Goal: Task Accomplishment & Management: Complete application form

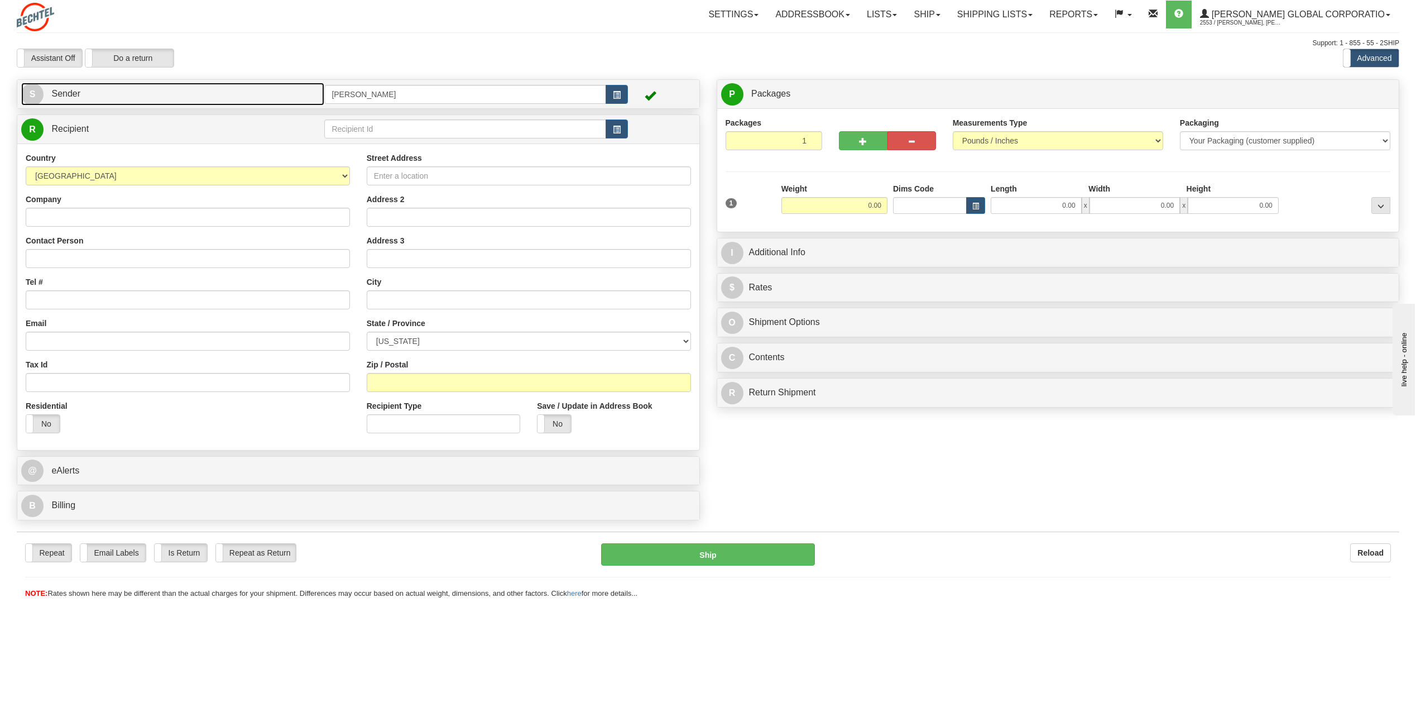
click at [31, 97] on span "S" at bounding box center [32, 94] width 22 height 22
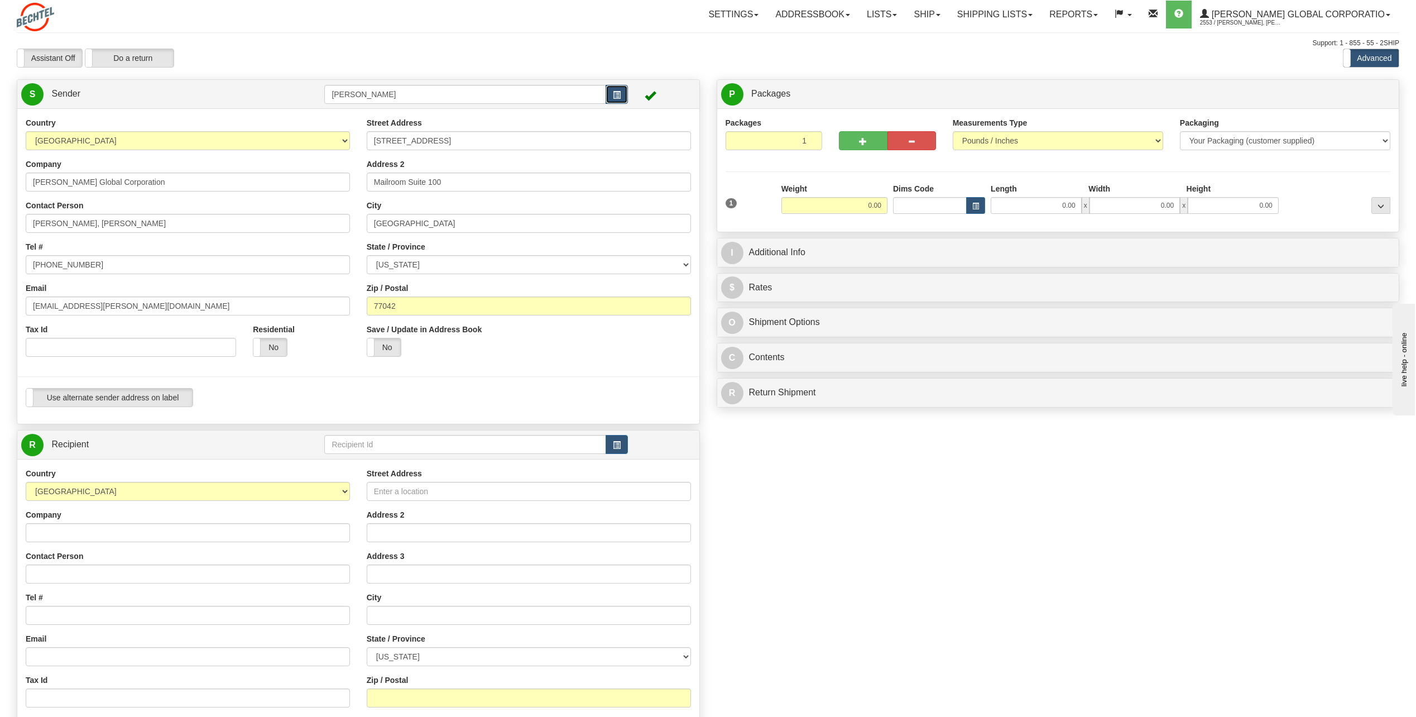
click at [612, 93] on button "button" at bounding box center [617, 94] width 22 height 19
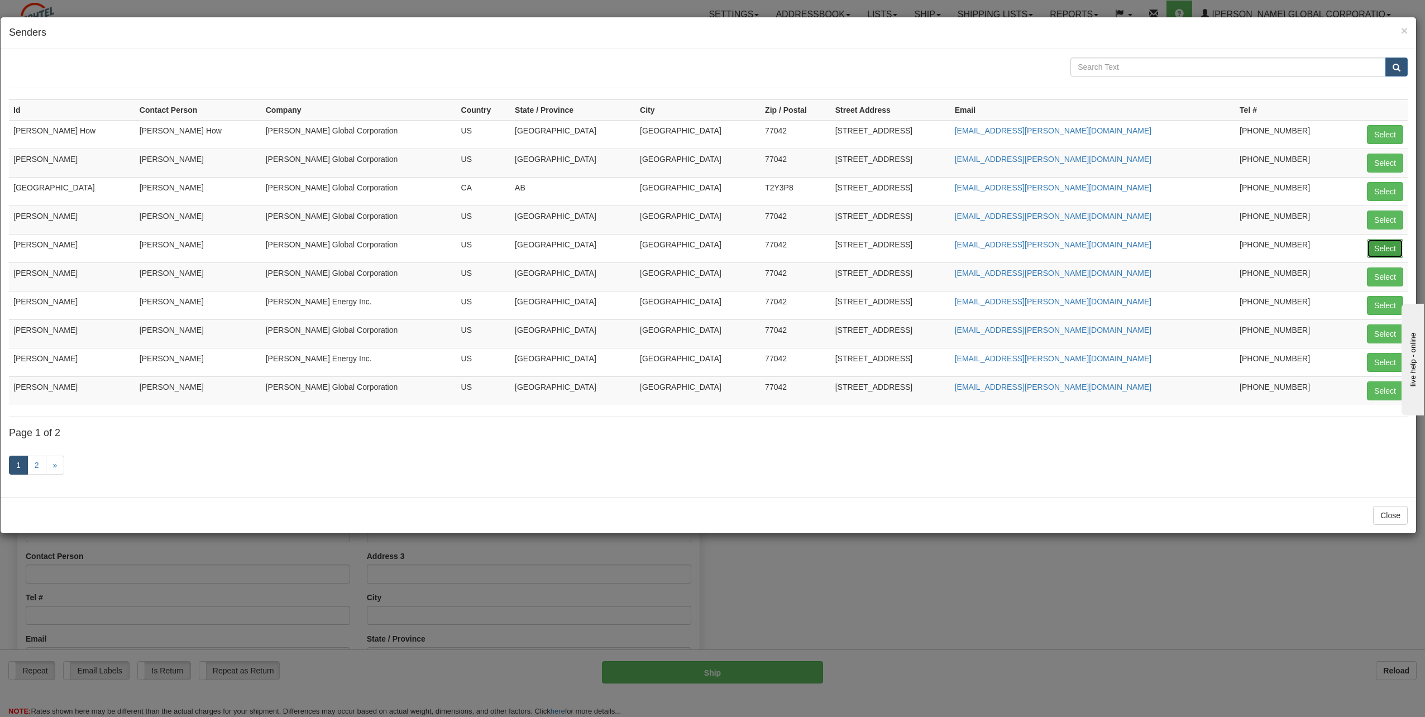
click at [1386, 246] on button "Select" at bounding box center [1385, 248] width 36 height 19
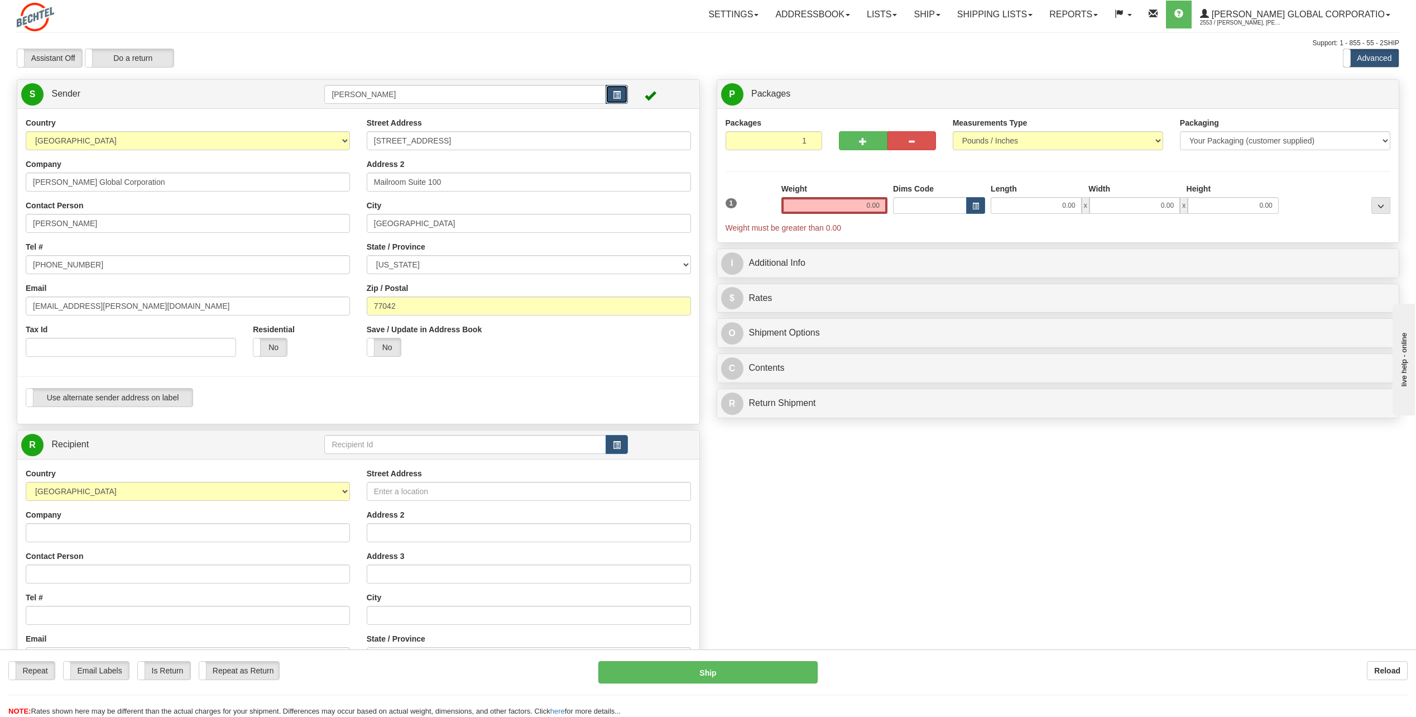
click at [620, 95] on span "button" at bounding box center [617, 95] width 8 height 7
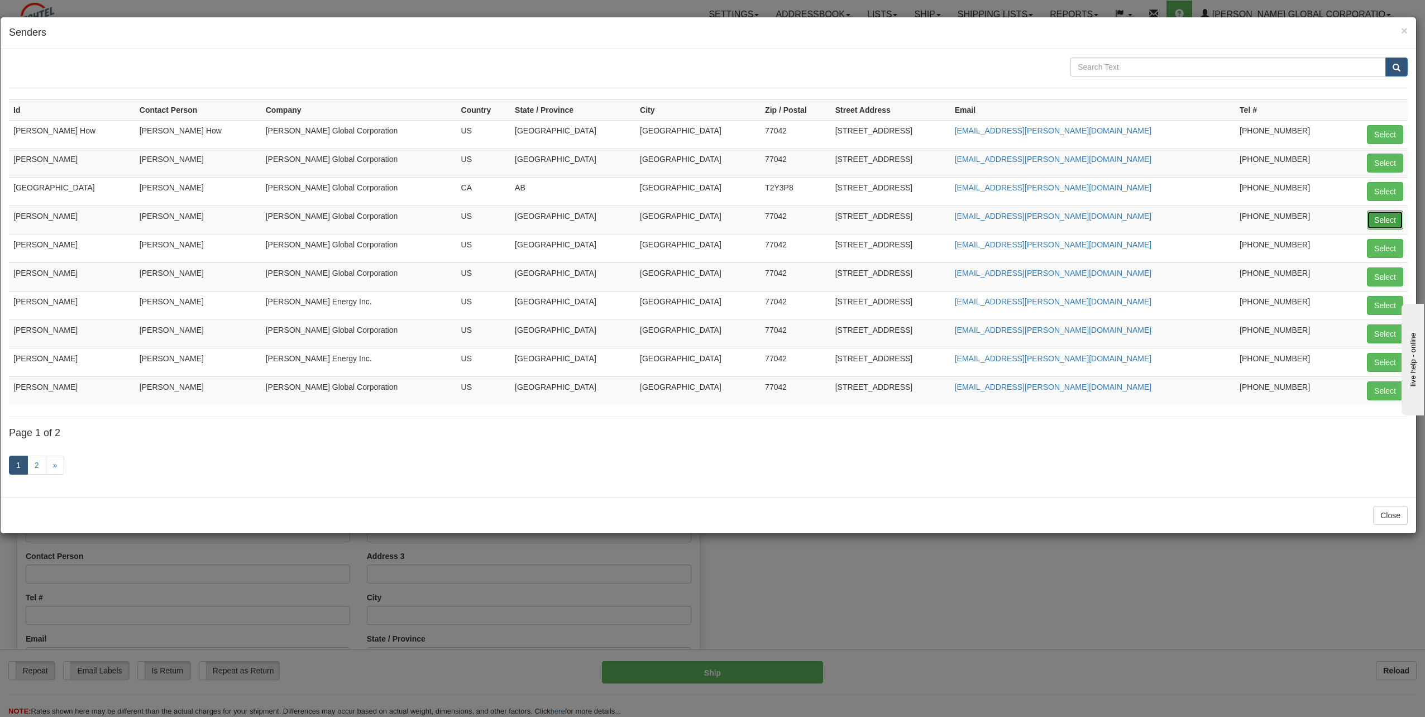
click at [1375, 219] on button "Select" at bounding box center [1385, 219] width 36 height 19
type input "[PERSON_NAME]"
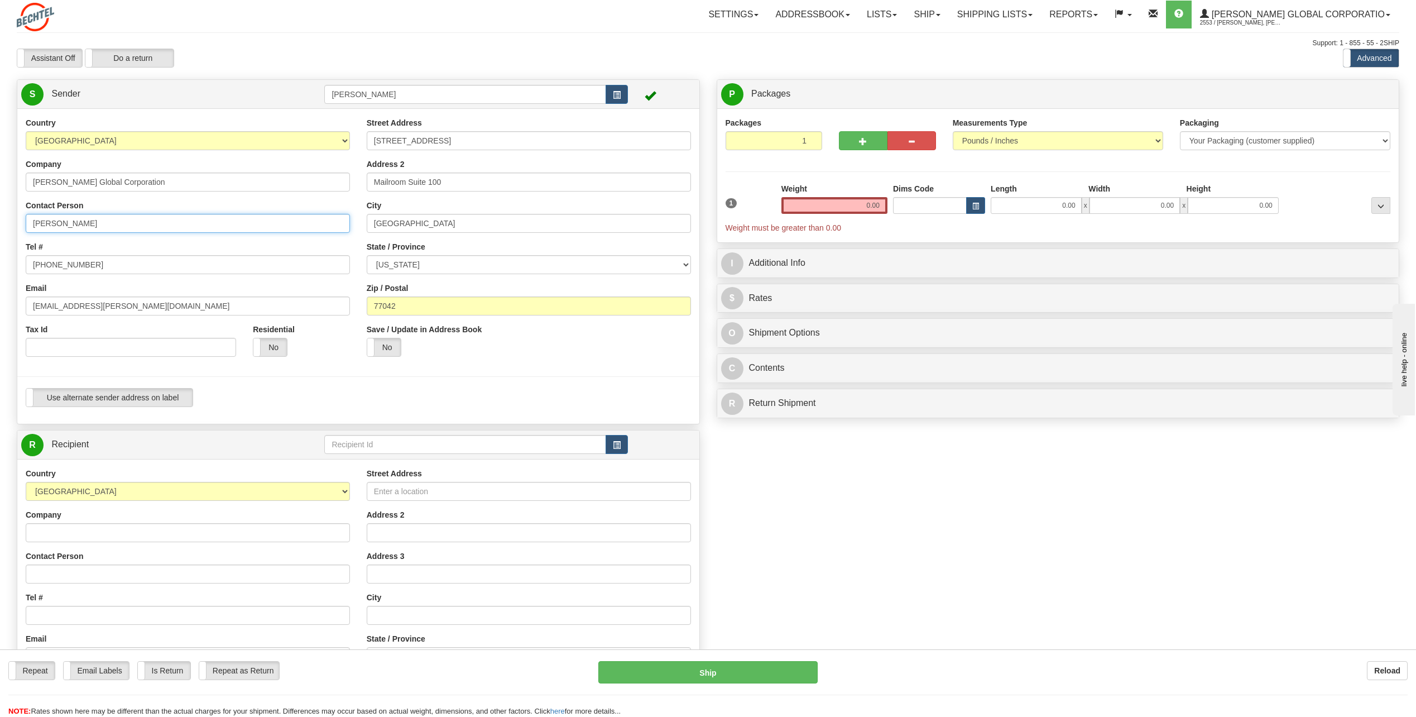
click at [130, 228] on input "[PERSON_NAME]" at bounding box center [188, 223] width 324 height 19
type input "C"
type input "[PERSON_NAME] How"
click at [305, 260] on input "[PHONE_NUMBER]" at bounding box center [188, 264] width 324 height 19
click at [106, 269] on input "[PHONE_NUMBER]" at bounding box center [188, 264] width 324 height 19
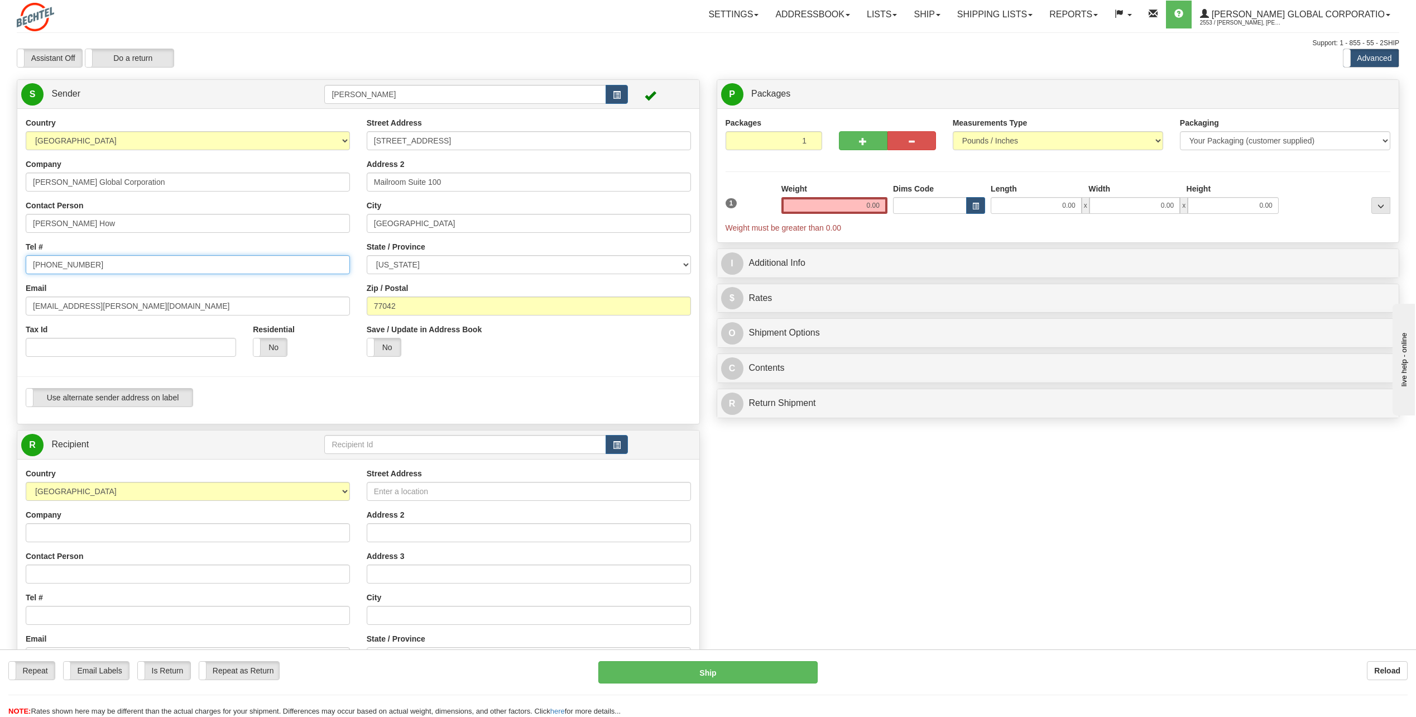
type input "[PHONE_NUMBER]"
click at [69, 306] on input "[EMAIL_ADDRESS][PERSON_NAME][DOMAIN_NAME]" at bounding box center [188, 305] width 324 height 19
drag, startPoint x: 69, startPoint y: 306, endPoint x: 8, endPoint y: 316, distance: 61.7
click at [8, 316] on div "Create a label for the return Create Pickup Without Label S Sender [PERSON_NAME]" at bounding box center [358, 460] width 700 height 762
type input "[EMAIL_ADDRESS][PERSON_NAME][DOMAIN_NAME]"
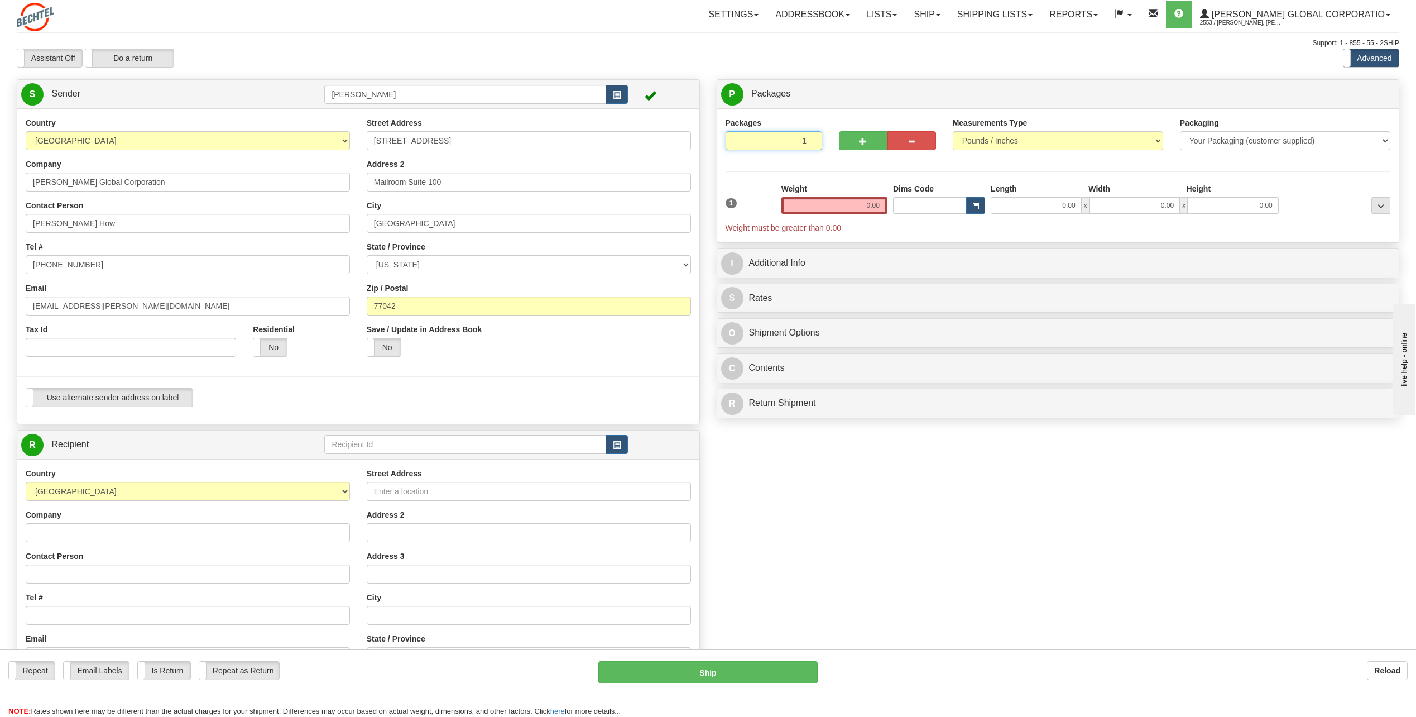
click at [811, 135] on input "1" at bounding box center [774, 140] width 97 height 19
type input "2"
click at [810, 138] on input "2" at bounding box center [774, 140] width 97 height 19
drag, startPoint x: 856, startPoint y: 200, endPoint x: 917, endPoint y: 194, distance: 61.2
click at [917, 194] on div "1 Total Weight 0.00 Dims Code x" at bounding box center [1058, 208] width 671 height 50
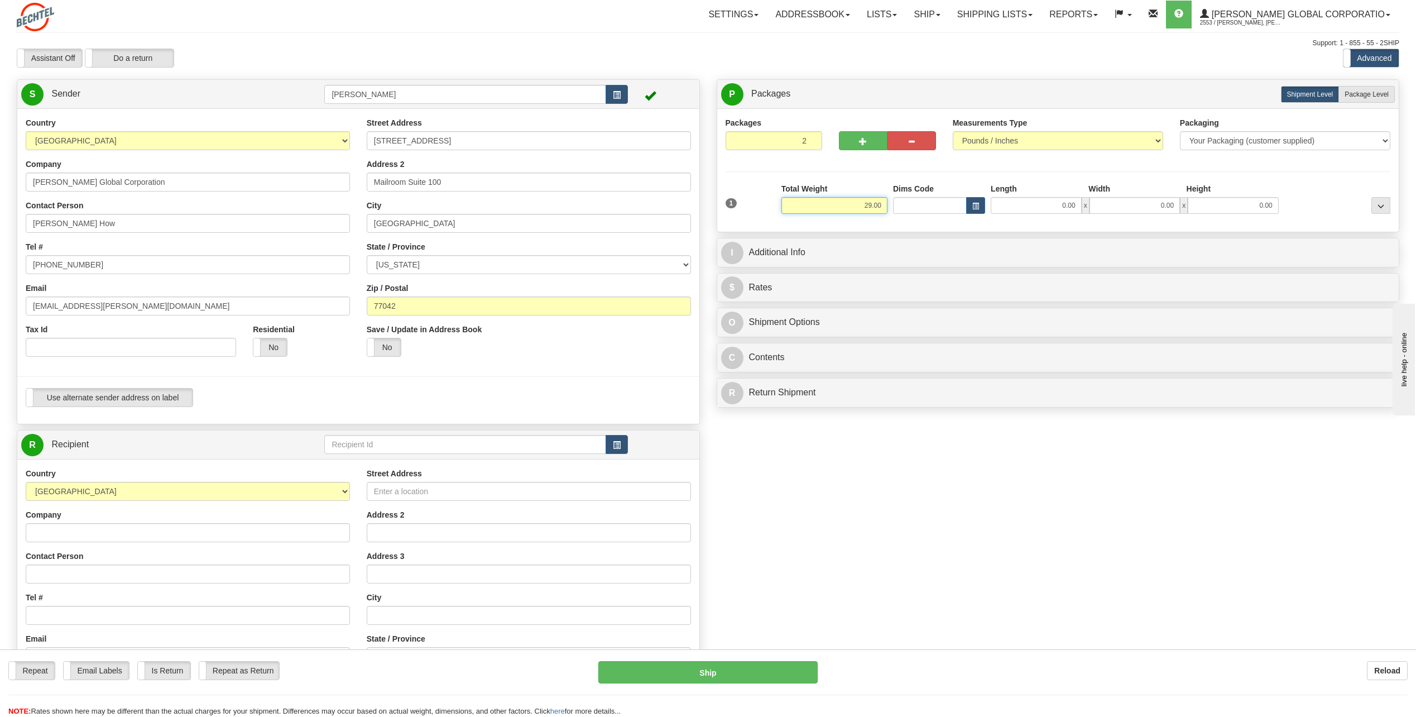
type input "29.00"
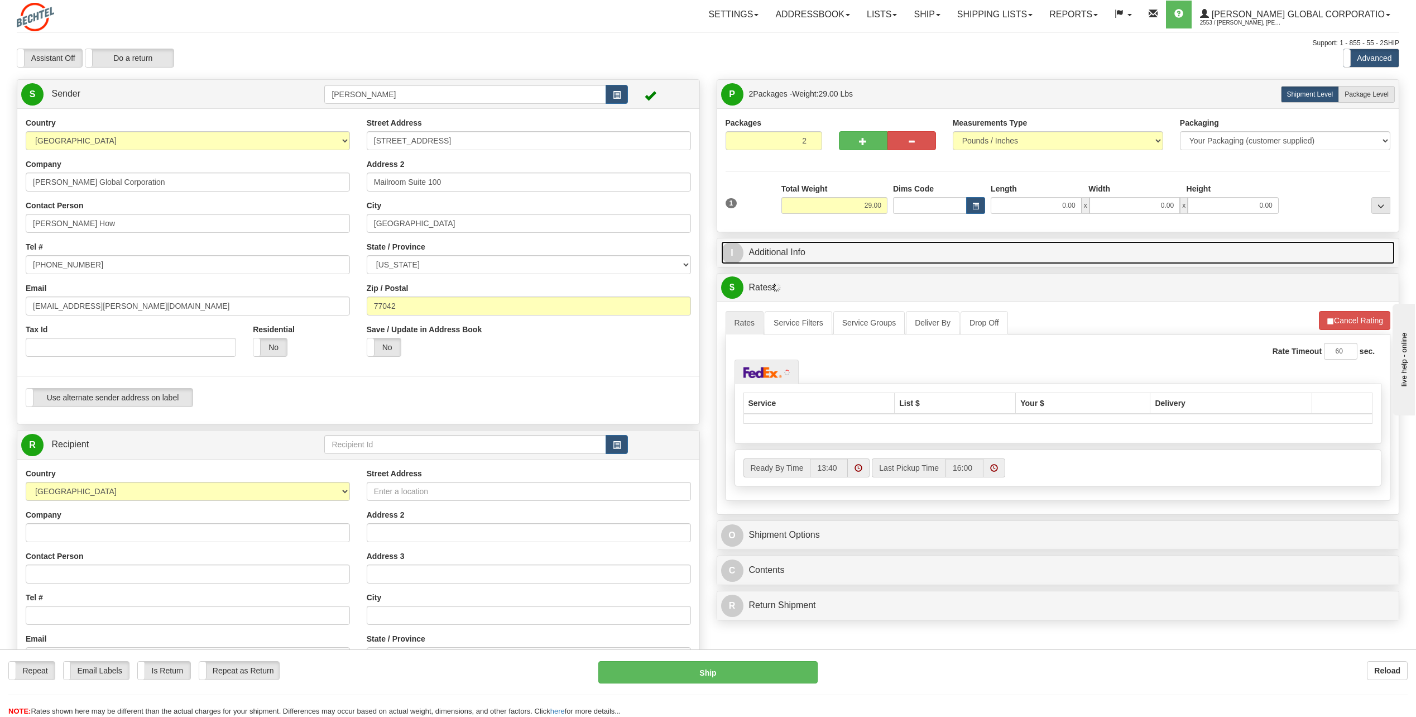
click at [731, 256] on span "I" at bounding box center [732, 253] width 22 height 22
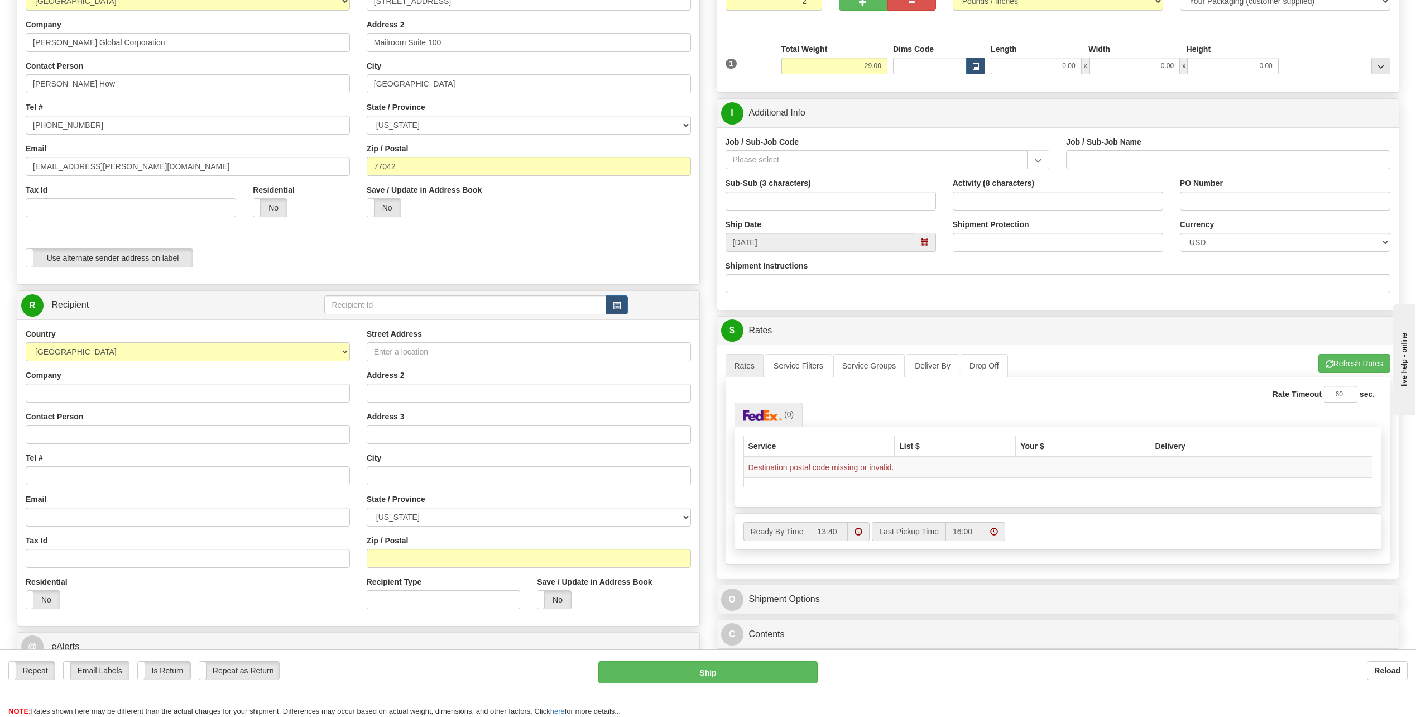
scroll to position [167, 0]
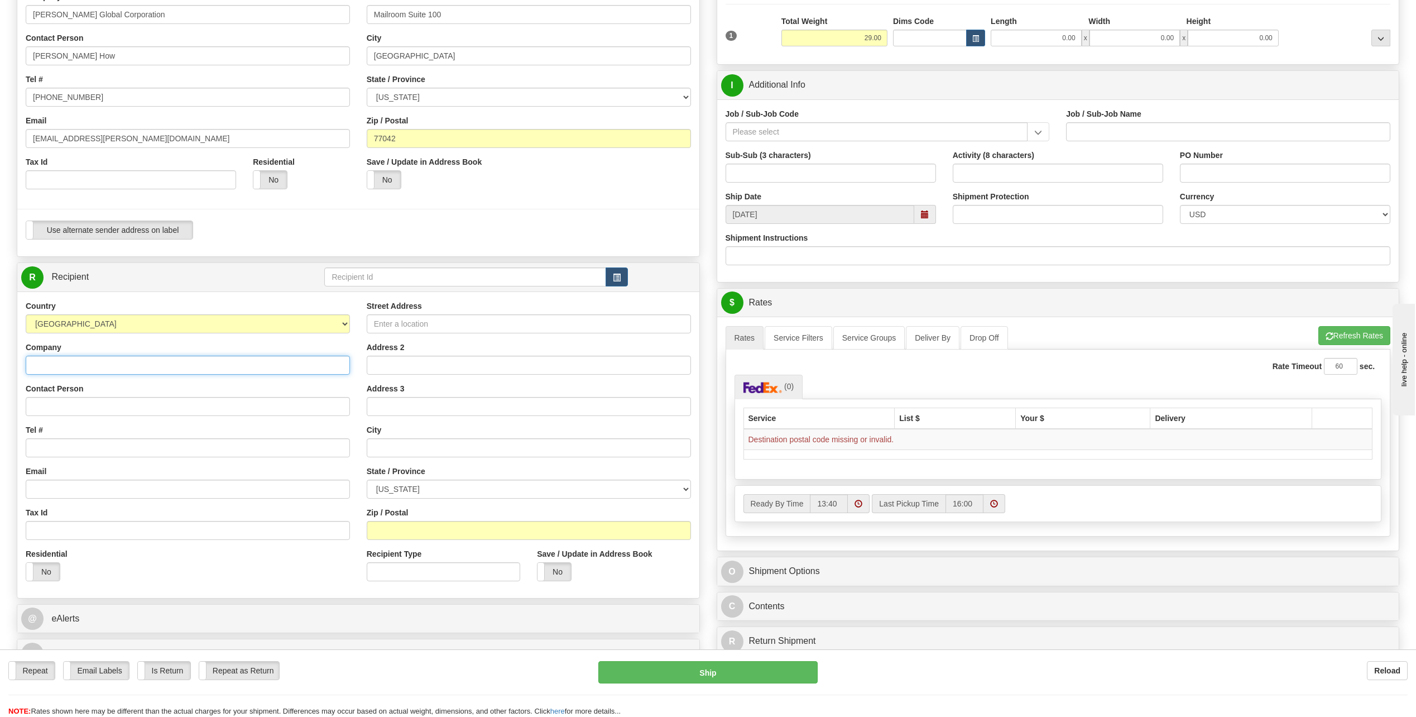
click at [61, 364] on input "Company" at bounding box center [188, 365] width 324 height 19
type input "[PERSON_NAME] Energy-Rio Grande LNG"
click at [95, 406] on input "Contact Person" at bounding box center [188, 406] width 324 height 19
type input "[PERSON_NAME]/[PERSON_NAME]"
type input "48326 Highway"
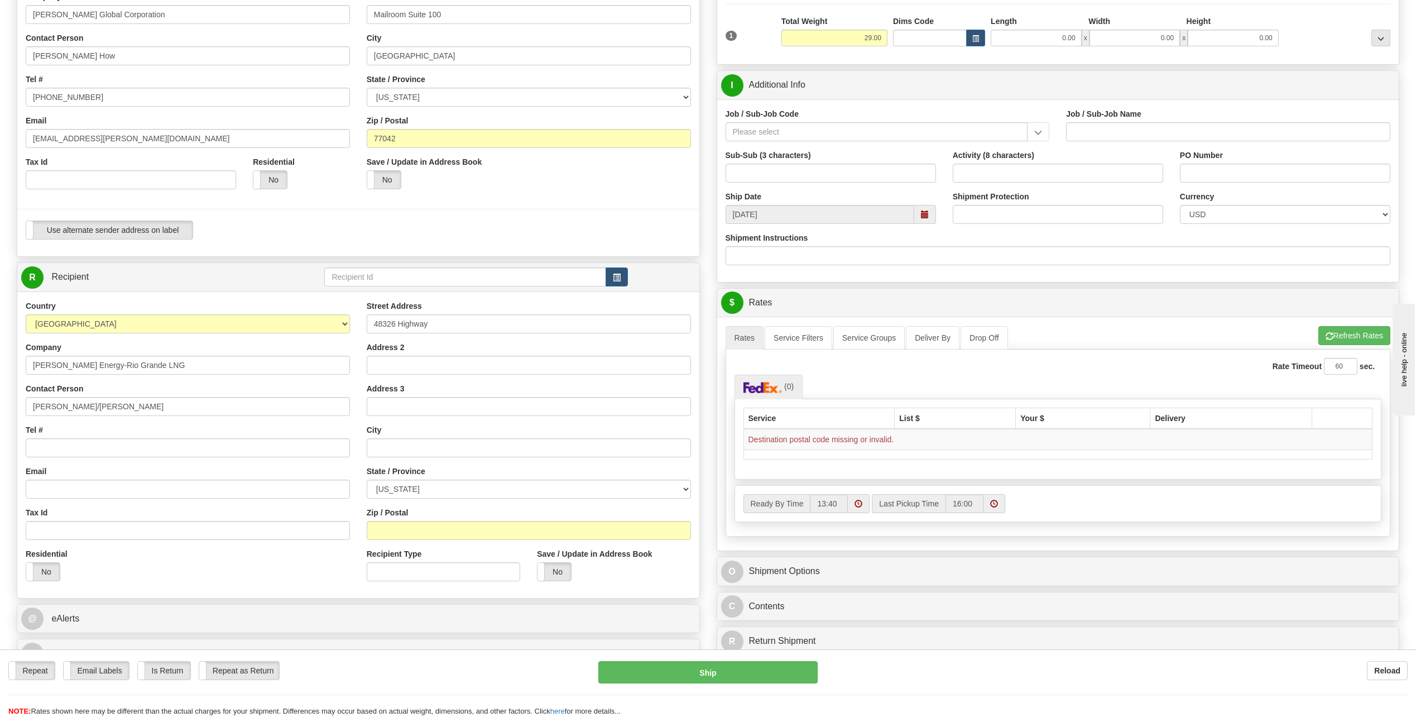
type input "[GEOGRAPHIC_DATA][PERSON_NAME]"
select select "[GEOGRAPHIC_DATA]"
type input "78578"
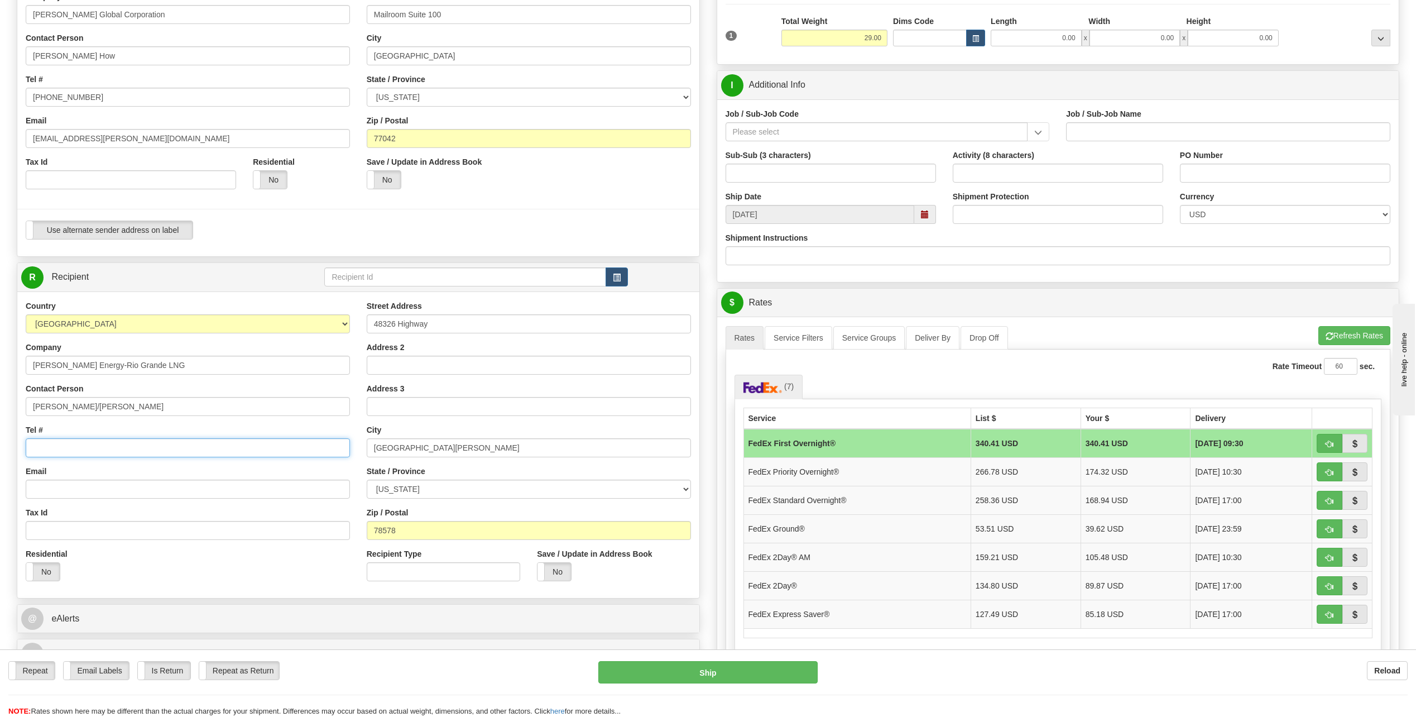
click at [58, 448] on input "Tel #" at bounding box center [188, 447] width 324 height 19
type input "[PHONE_NUMBER]"
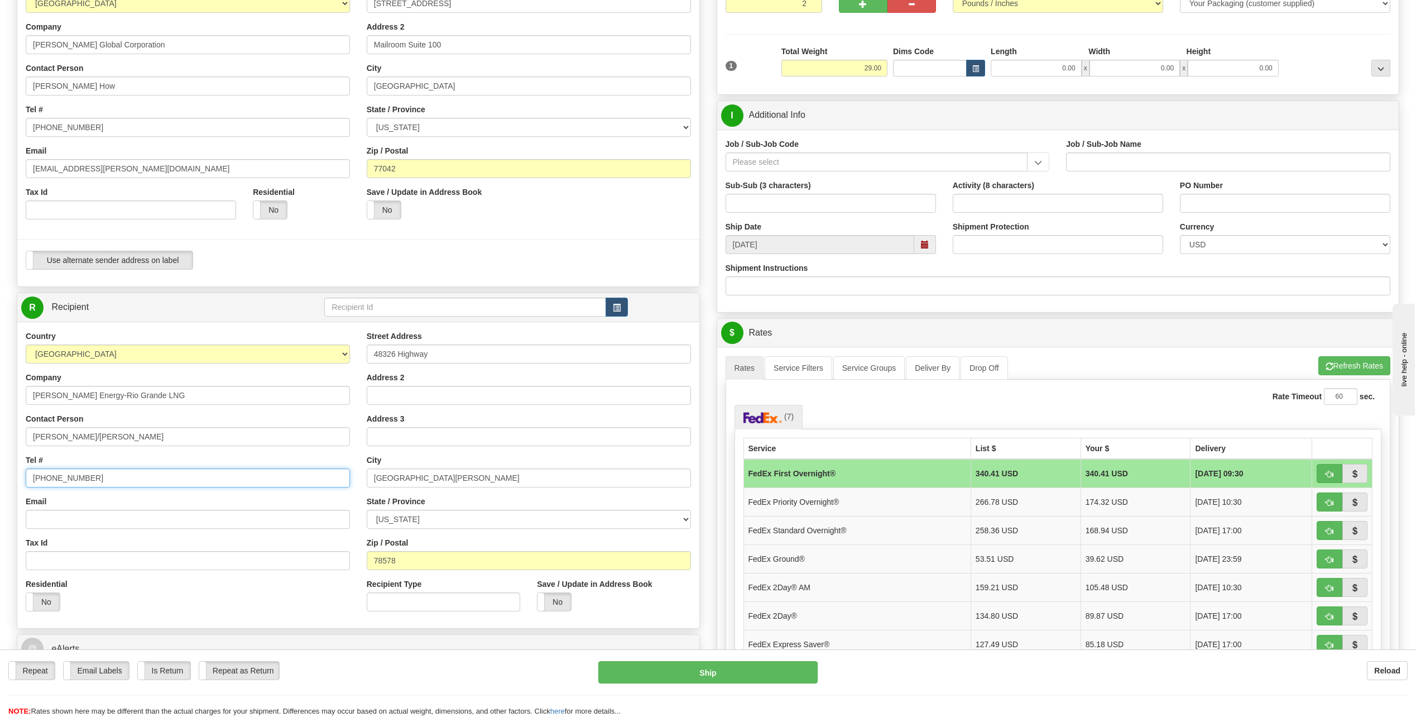
scroll to position [112, 0]
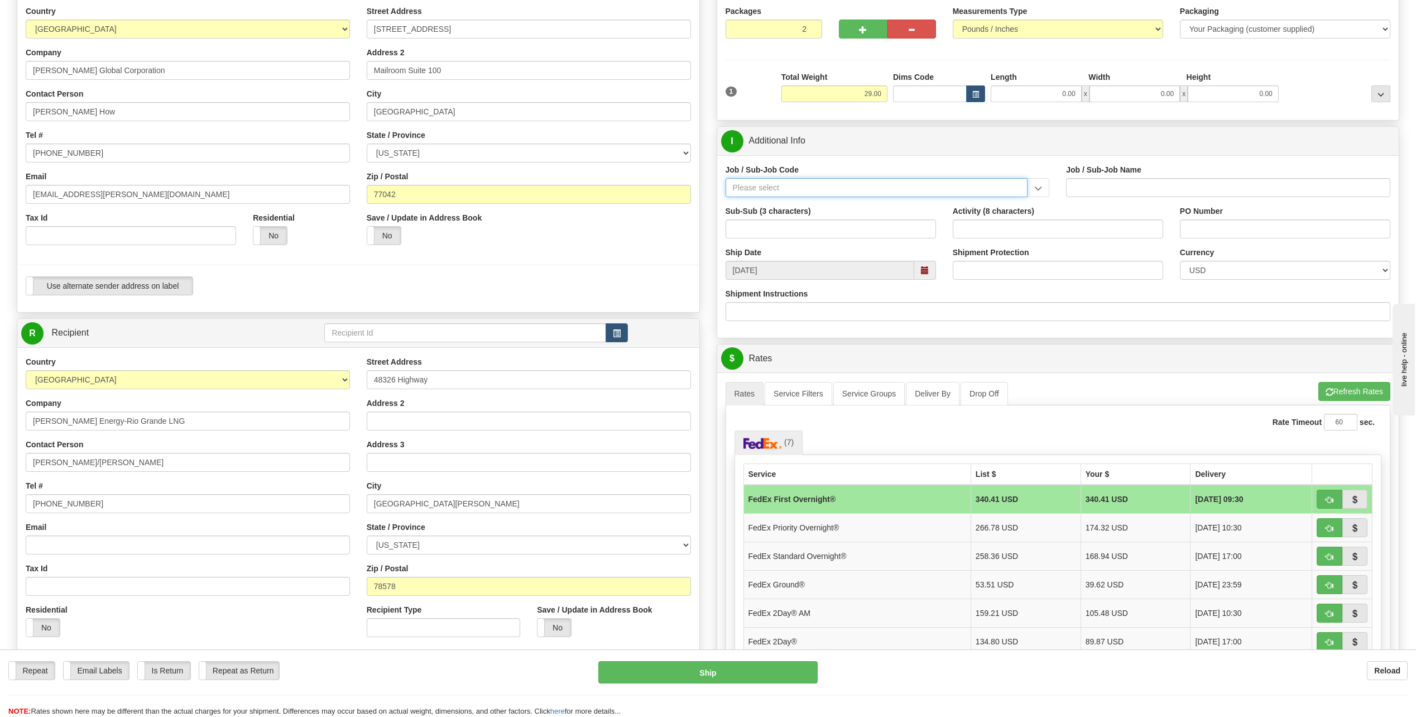
click at [755, 180] on input "Job / Sub-Job Code" at bounding box center [877, 187] width 303 height 19
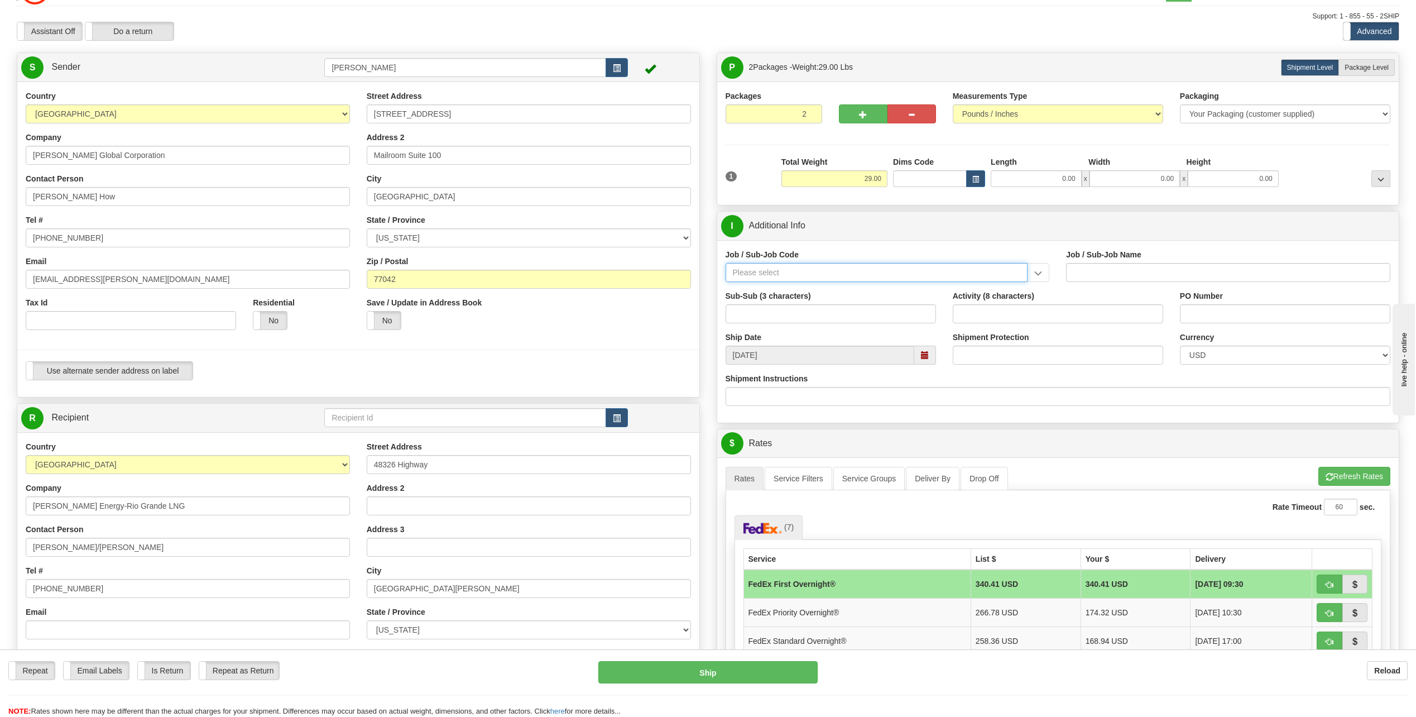
scroll to position [0, 0]
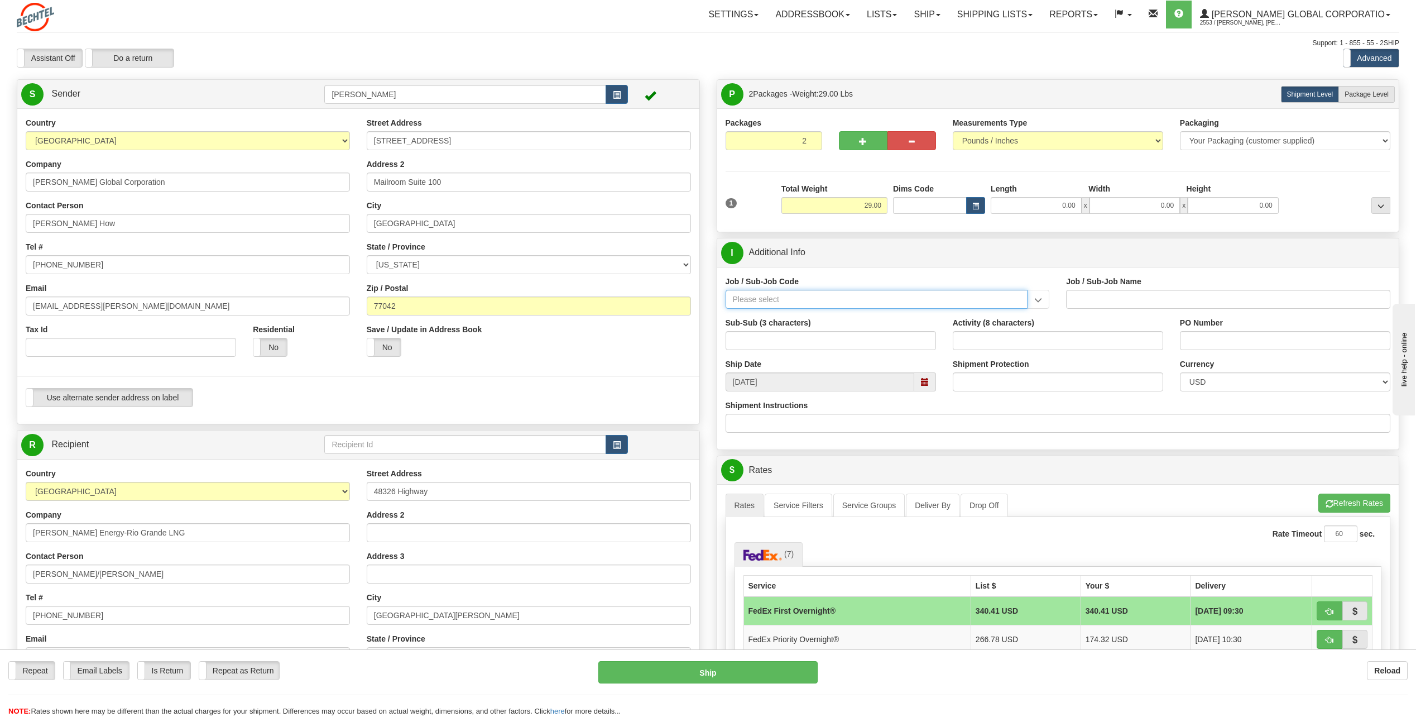
click at [768, 298] on input "Job / Sub-Job Code" at bounding box center [877, 299] width 303 height 19
click at [751, 293] on input "Job / Sub-Job Code" at bounding box center [877, 299] width 303 height 19
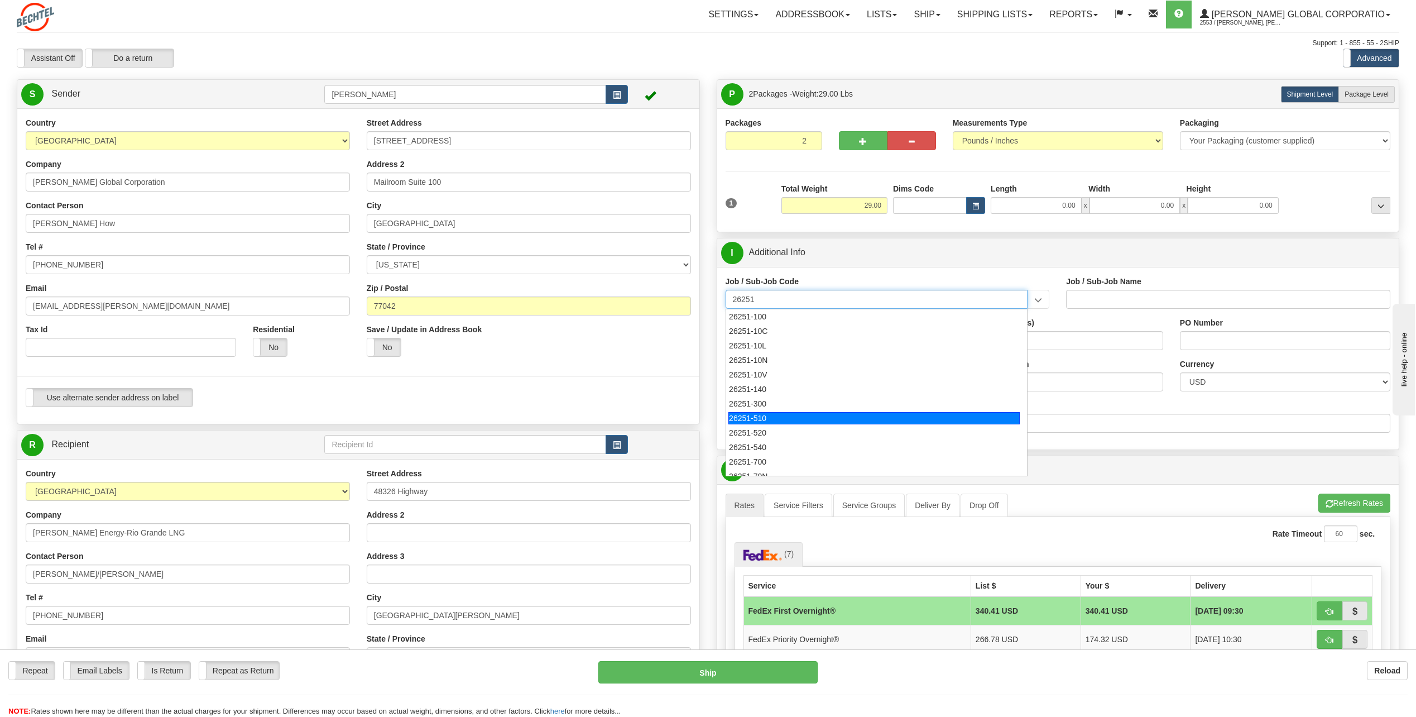
click at [759, 414] on div "26251-510" at bounding box center [874, 418] width 291 height 12
type input "26251-510"
type input "RIO GRANDE LNG TRAINS 1 & 2 - FNM LABOR AND [GEOGRAPHIC_DATA]"
type input "26251-510"
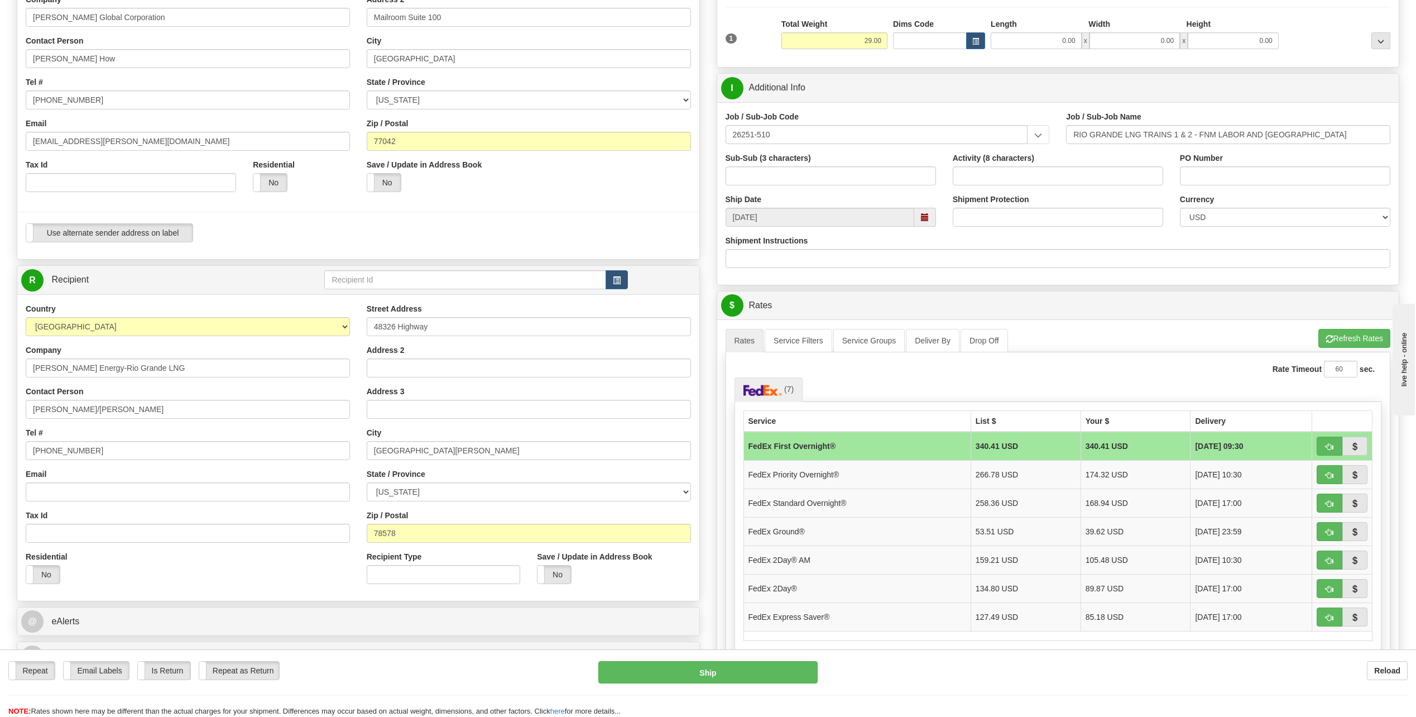
scroll to position [167, 0]
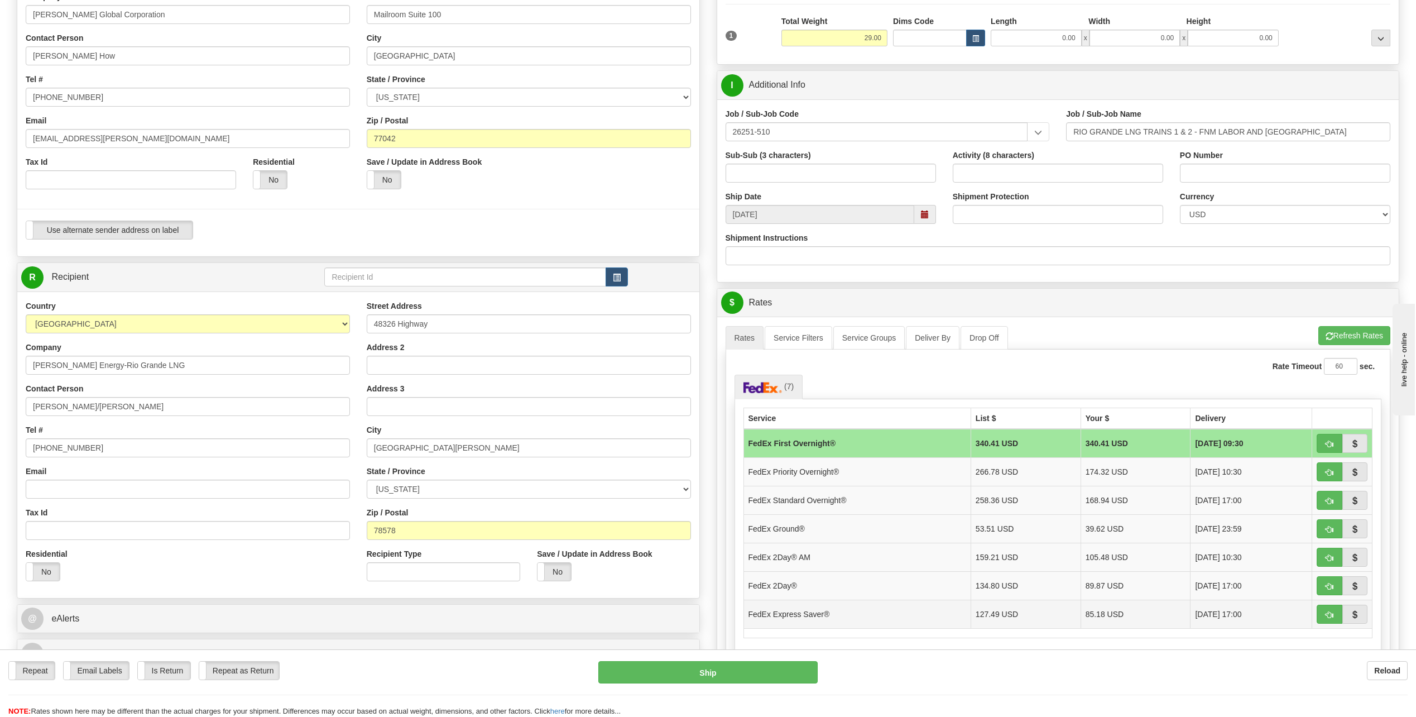
click at [803, 611] on td "FedEx Express Saver®" at bounding box center [857, 614] width 227 height 28
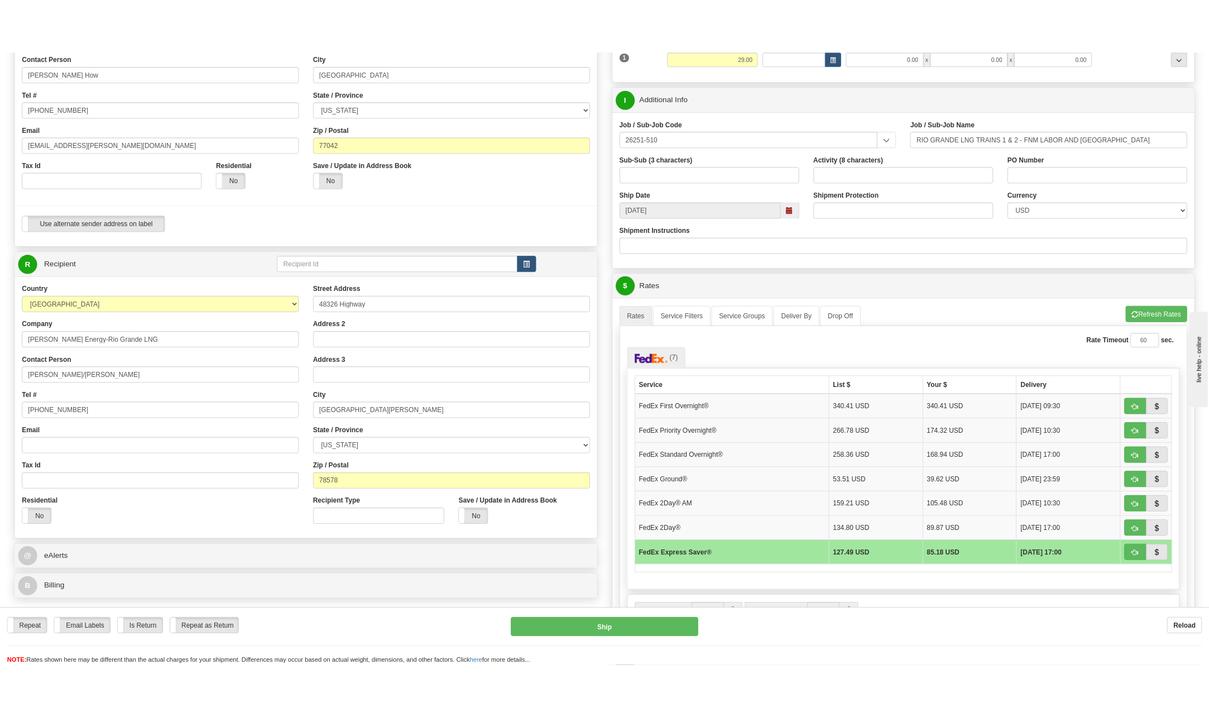
scroll to position [223, 0]
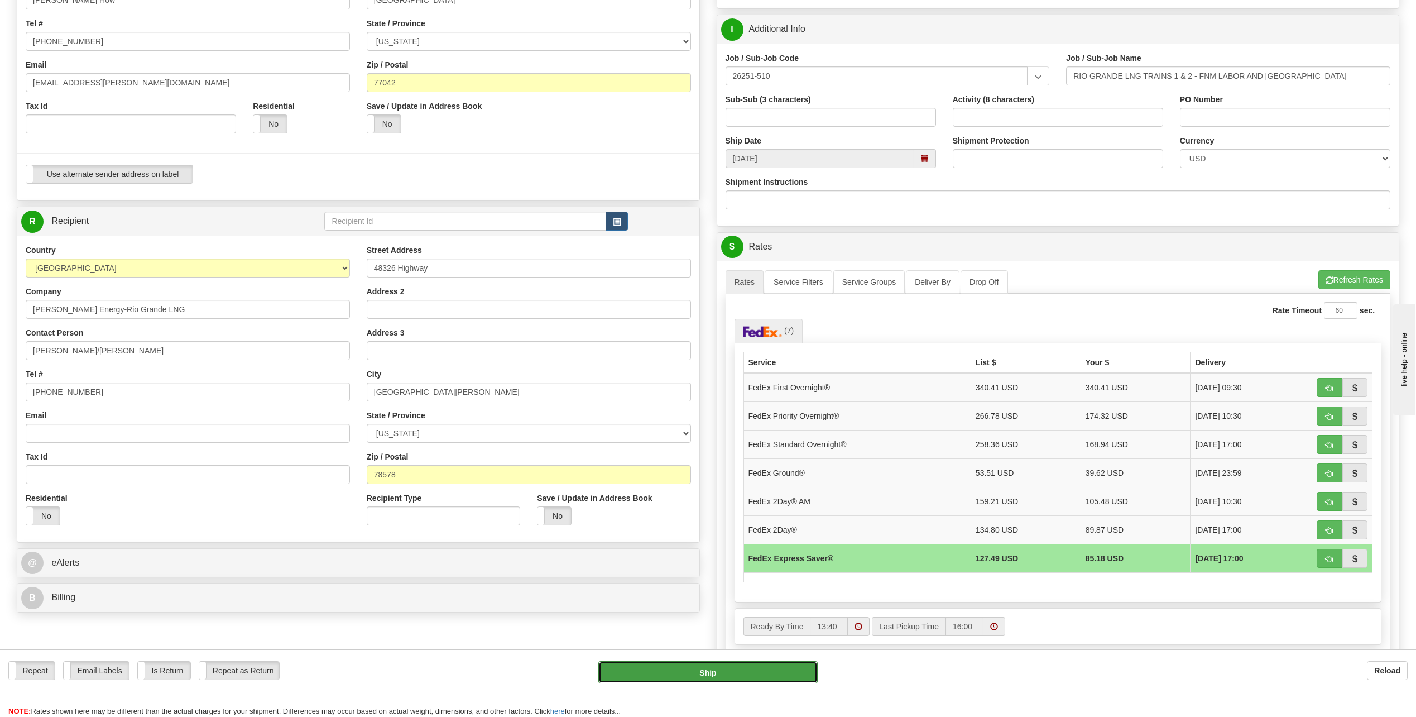
click at [747, 669] on button "Ship" at bounding box center [707, 672] width 219 height 22
type input "20"
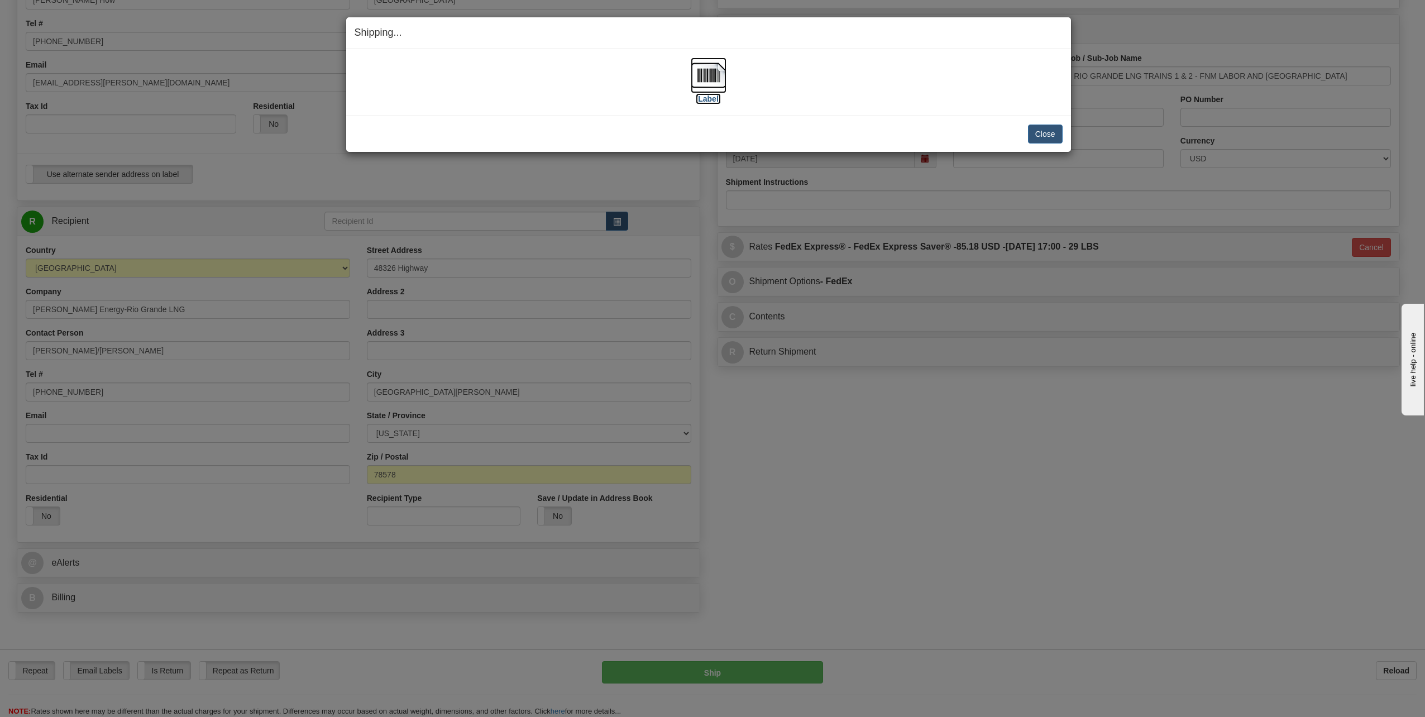
click at [707, 75] on img at bounding box center [709, 76] width 36 height 36
